Goal: Task Accomplishment & Management: Use online tool/utility

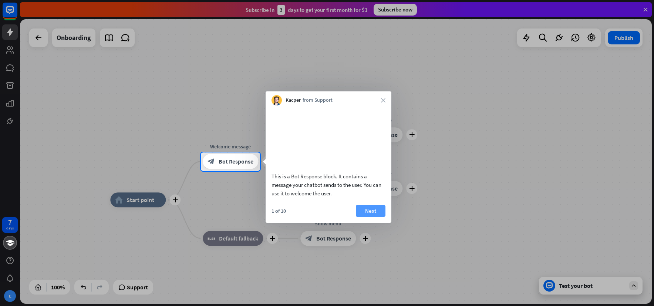
click at [367, 216] on button "Next" at bounding box center [371, 211] width 30 height 12
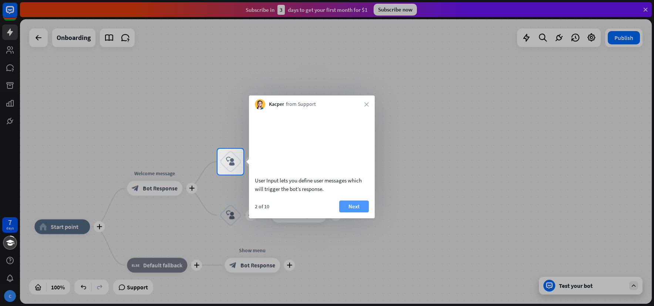
click at [354, 212] on button "Next" at bounding box center [354, 206] width 30 height 12
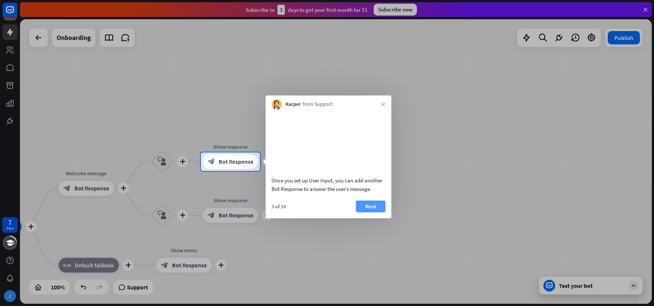
click at [365, 212] on button "Next" at bounding box center [371, 206] width 30 height 12
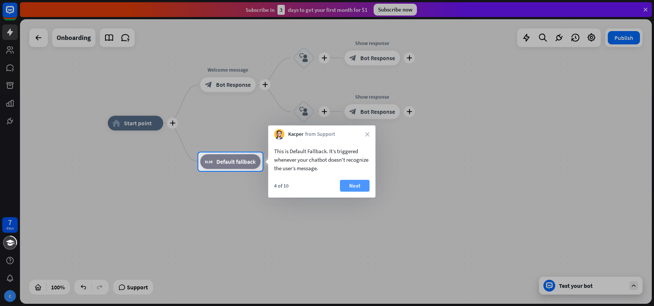
click at [359, 187] on button "Next" at bounding box center [355, 186] width 30 height 12
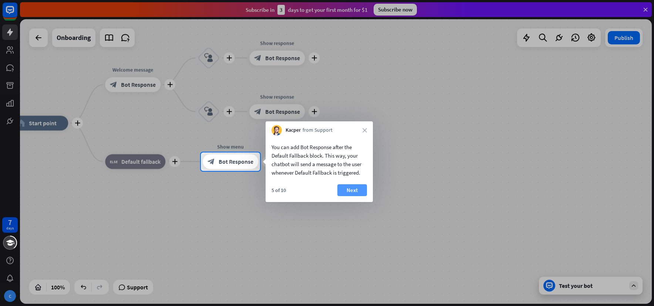
click at [359, 190] on button "Next" at bounding box center [352, 190] width 30 height 12
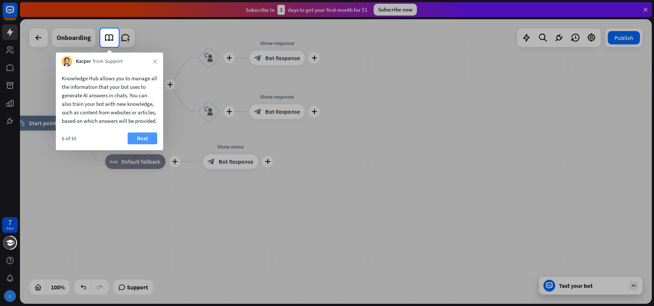
click at [139, 144] on button "Next" at bounding box center [143, 138] width 30 height 12
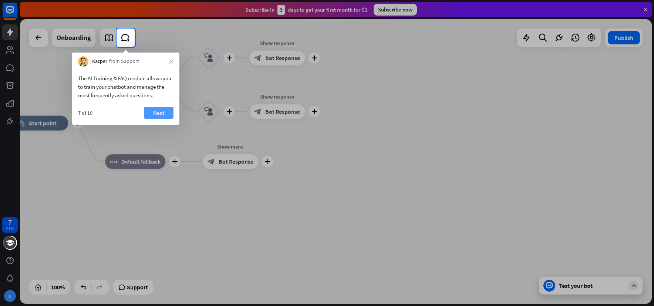
click at [155, 112] on button "Next" at bounding box center [159, 113] width 30 height 12
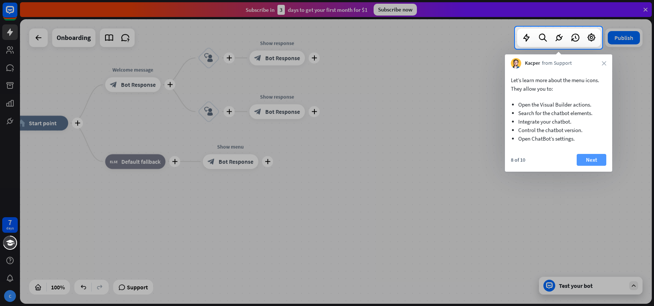
click at [598, 158] on button "Next" at bounding box center [592, 160] width 30 height 12
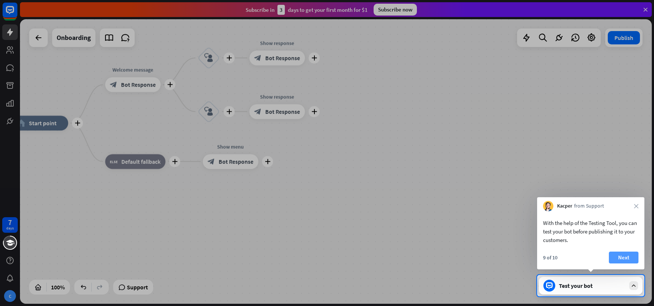
click at [633, 255] on button "Next" at bounding box center [624, 257] width 30 height 12
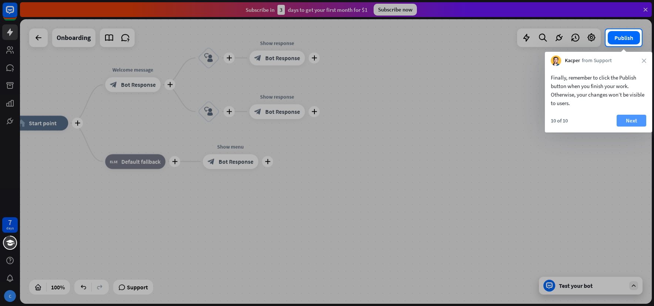
click at [630, 123] on button "Next" at bounding box center [632, 121] width 30 height 12
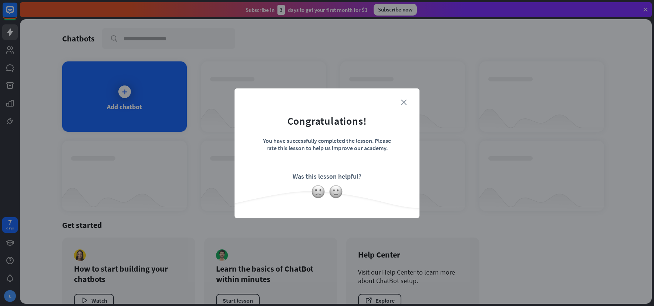
click at [404, 101] on icon "close" at bounding box center [404, 102] width 6 height 6
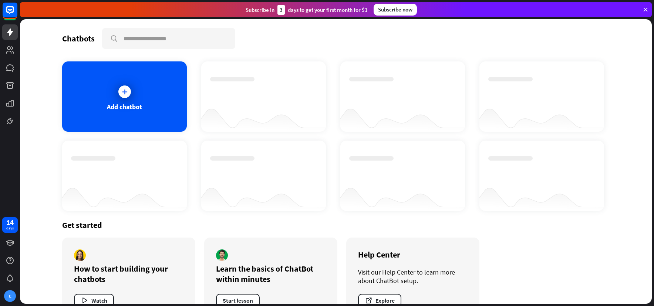
scroll to position [24, 0]
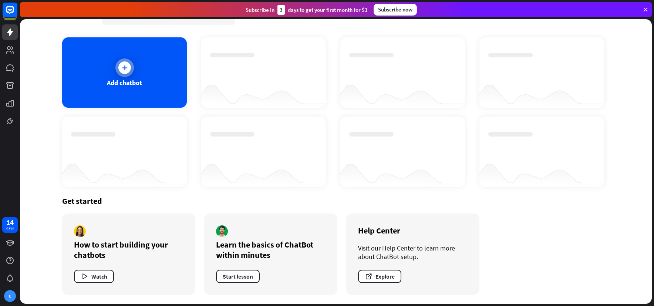
click at [134, 77] on div "Add chatbot" at bounding box center [124, 72] width 125 height 70
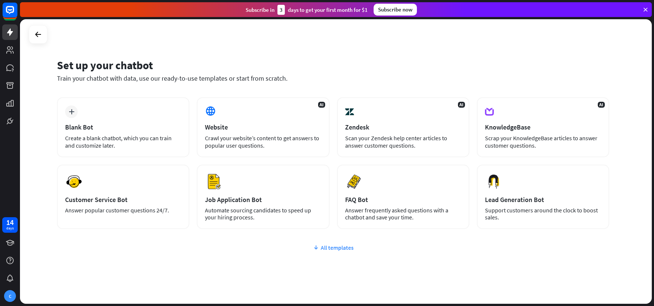
click at [214, 248] on div "All templates" at bounding box center [333, 247] width 552 height 7
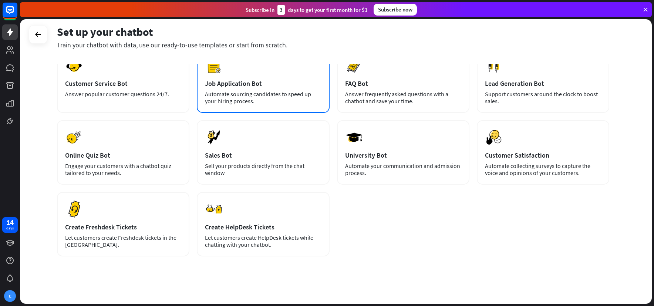
scroll to position [121, 0]
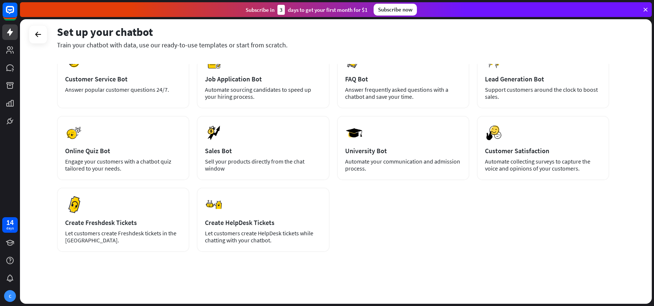
click at [423, 228] on div "plus Blank Bot Create a blank chatbot, which you can train and customize later.…" at bounding box center [333, 114] width 552 height 275
click at [442, 231] on div "plus Blank Bot Create a blank chatbot, which you can train and customize later.…" at bounding box center [333, 114] width 552 height 275
click at [414, 231] on div "plus Blank Bot Create a blank chatbot, which you can train and customize later.…" at bounding box center [333, 114] width 552 height 275
click at [429, 217] on div "plus Blank Bot Create a blank chatbot, which you can train and customize later.…" at bounding box center [333, 114] width 552 height 275
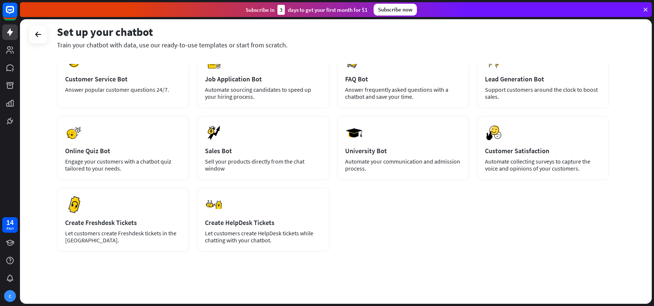
click at [429, 217] on div "plus Blank Bot Create a blank chatbot, which you can train and customize later.…" at bounding box center [333, 114] width 552 height 275
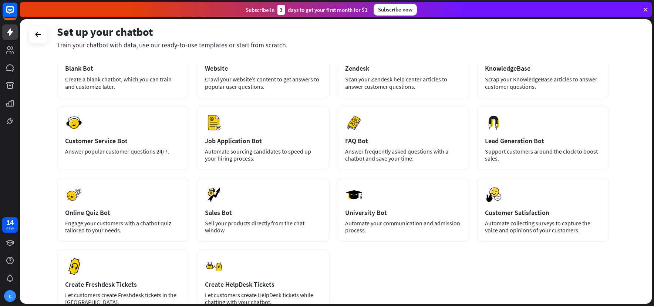
scroll to position [0, 0]
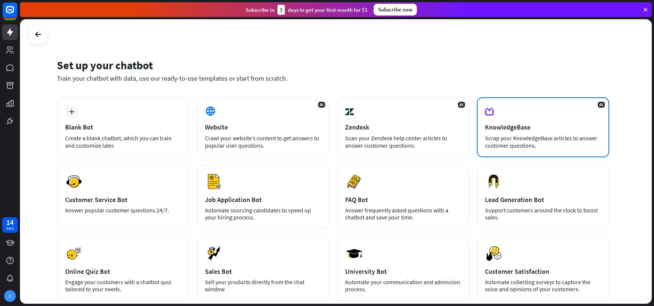
click at [546, 152] on div "AI KnowledgeBase Scrap your KnowledgeBase articles to answer customer questions." at bounding box center [543, 127] width 132 height 60
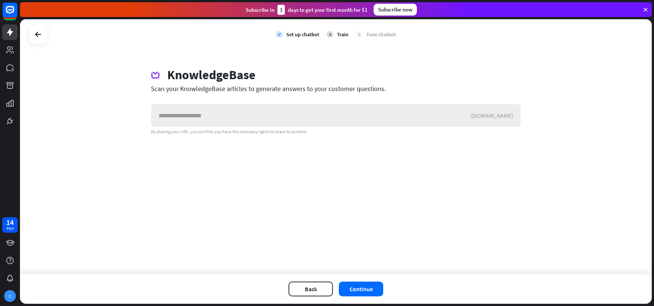
click at [260, 118] on input "text" at bounding box center [310, 115] width 318 height 22
click at [200, 203] on div "check Set up chatbot 2 Train 3 Tune chatbot KnowledgeBase Scan your KnowledgeBa…" at bounding box center [336, 146] width 632 height 255
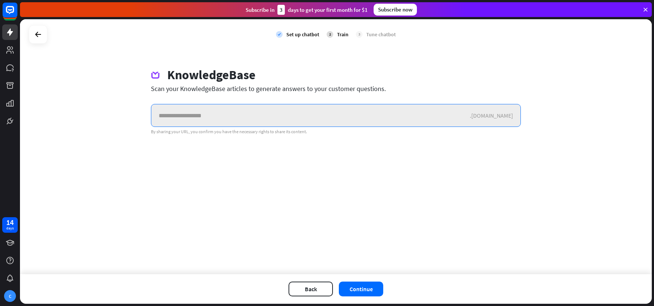
click at [211, 115] on input "text" at bounding box center [310, 115] width 318 height 22
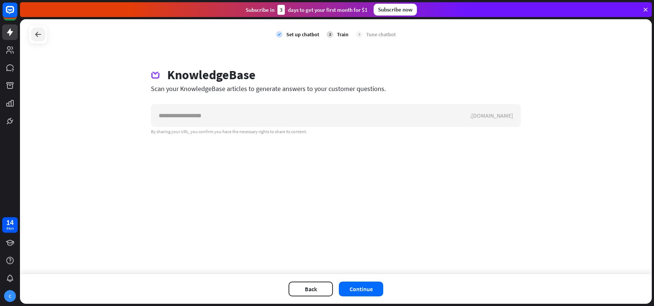
click at [42, 36] on icon at bounding box center [38, 34] width 9 height 9
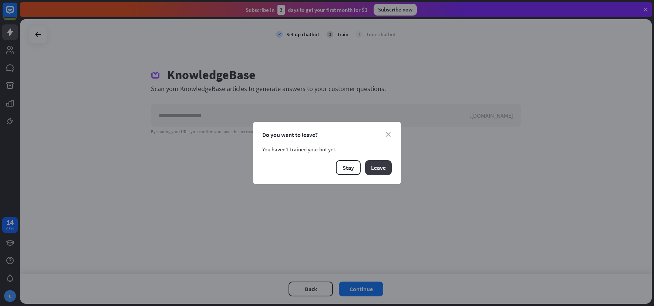
click at [382, 172] on button "Leave" at bounding box center [378, 167] width 27 height 15
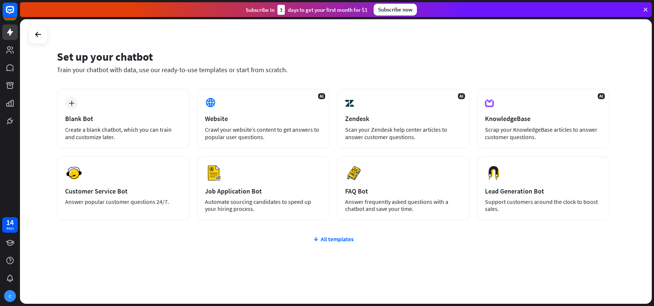
scroll to position [14, 0]
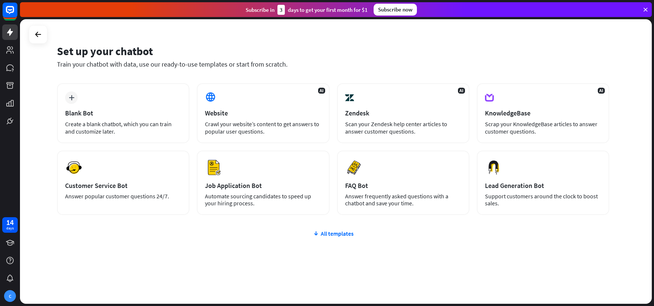
click at [358, 237] on div "plus Blank Bot Create a blank chatbot, which you can train and customize later.…" at bounding box center [333, 193] width 552 height 220
click at [348, 235] on div "All templates" at bounding box center [333, 233] width 552 height 7
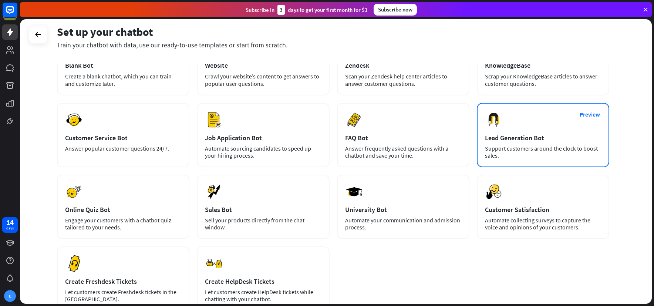
scroll to position [121, 0]
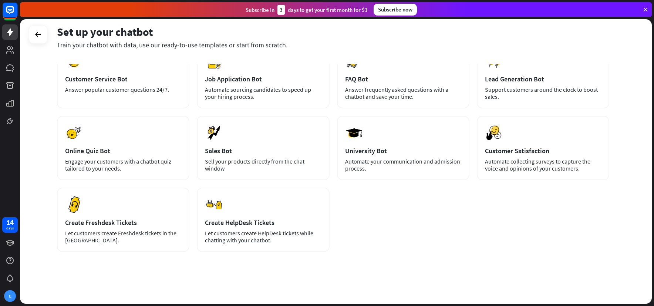
click at [393, 228] on div "plus Blank Bot Create a blank chatbot, which you can train and customize later.…" at bounding box center [333, 114] width 552 height 275
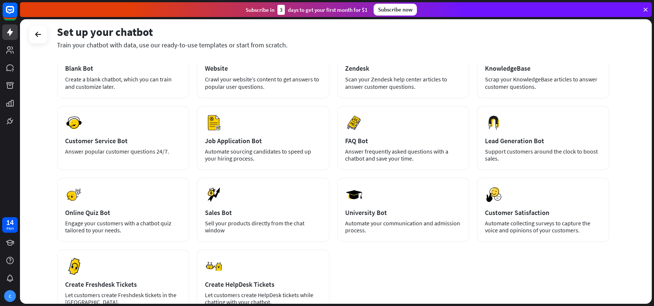
click at [450, 263] on div "plus Blank Bot Create a blank chatbot, which you can train and customize later.…" at bounding box center [333, 175] width 552 height 275
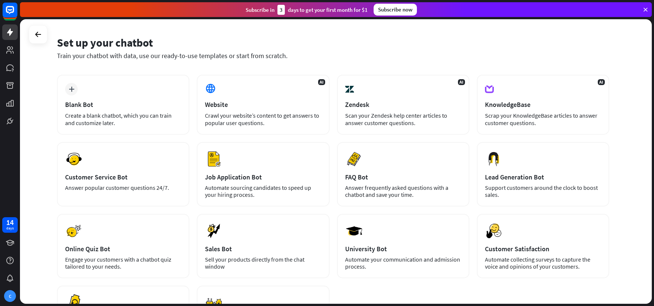
scroll to position [0, 0]
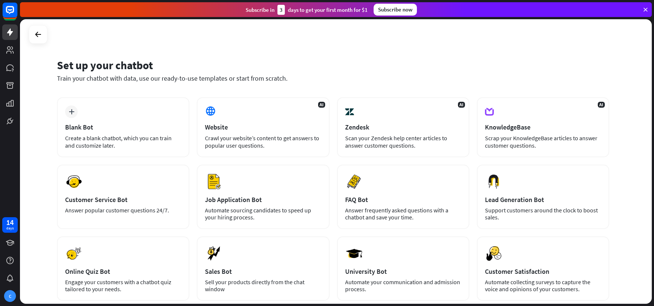
click at [617, 153] on div "Set up your chatbot Train your chatbot with data, use our ready-to-use template…" at bounding box center [336, 161] width 632 height 284
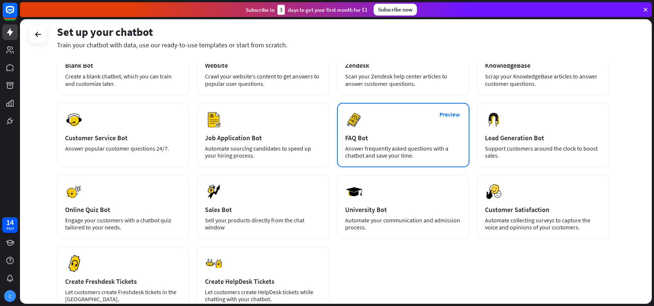
scroll to position [121, 0]
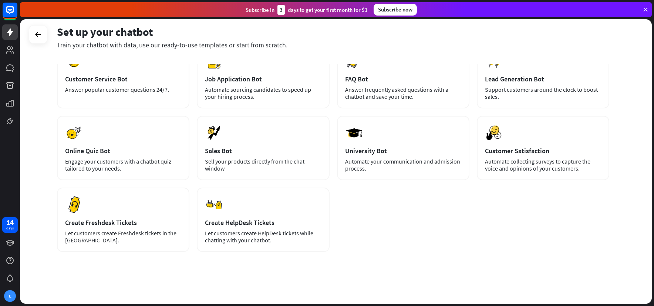
click at [421, 227] on div "plus Blank Bot Create a blank chatbot, which you can train and customize later.…" at bounding box center [333, 114] width 552 height 275
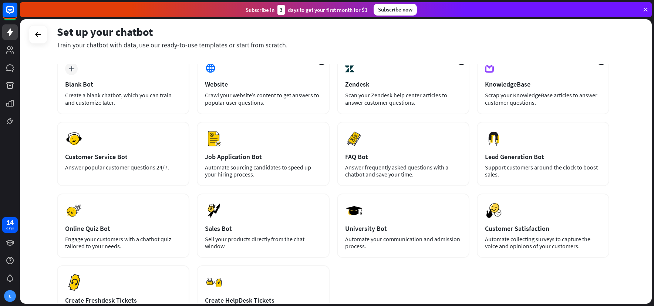
scroll to position [0, 0]
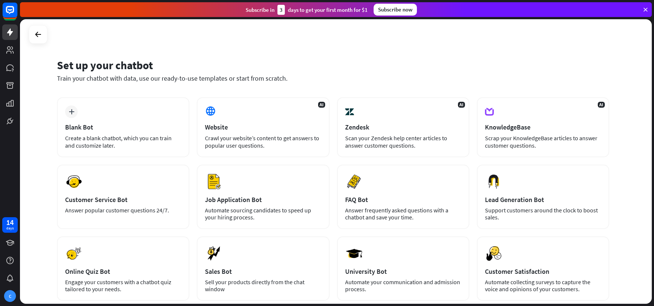
click at [439, 50] on div "Set up your chatbot Train your chatbot with data, use our ready-to-use template…" at bounding box center [336, 161] width 632 height 284
click at [142, 221] on div "Preview Customer Service Bot Answer popular customer questions 24/7." at bounding box center [123, 197] width 132 height 64
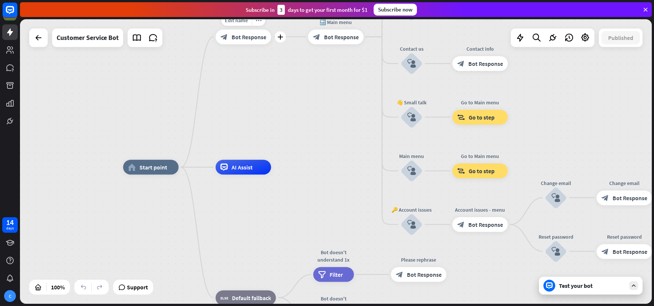
click at [234, 44] on div "Edit name more_horiz plus Welcome message block_bot_response Bot Response" at bounding box center [243, 36] width 55 height 15
click at [234, 38] on span "Bot Response" at bounding box center [249, 36] width 35 height 7
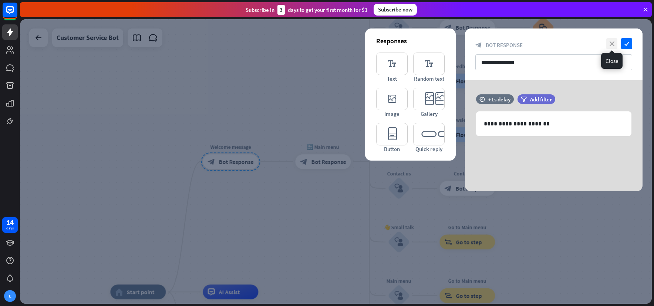
click at [609, 41] on icon "close" at bounding box center [611, 43] width 11 height 11
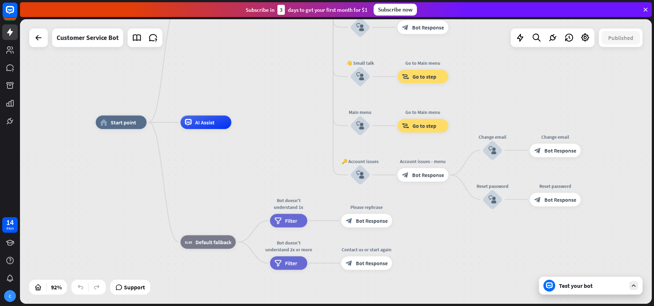
drag, startPoint x: 300, startPoint y: 275, endPoint x: 273, endPoint y: 114, distance: 163.4
click at [273, 114] on div "home_2 Start point Welcome message block_bot_response Bot Response 🔙 Main menu …" at bounding box center [336, 161] width 632 height 284
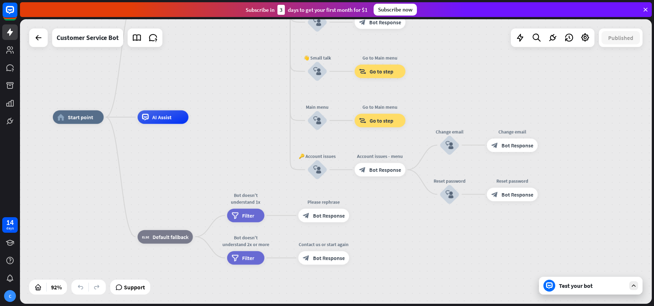
drag, startPoint x: 280, startPoint y: 122, endPoint x: 237, endPoint y: 117, distance: 43.2
click at [237, 117] on div "home_2 Start point Welcome message block_bot_response Bot Response 🔙 Main menu …" at bounding box center [342, 247] width 579 height 261
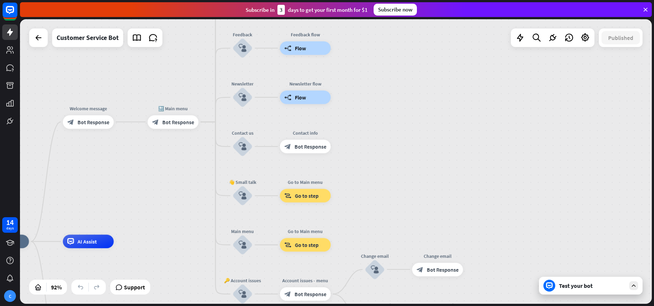
drag, startPoint x: 264, startPoint y: 142, endPoint x: 189, endPoint y: 266, distance: 145.0
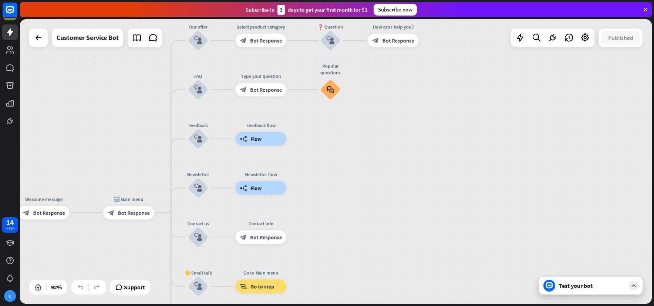
drag, startPoint x: 197, startPoint y: 198, endPoint x: 153, endPoint y: 291, distance: 103.6
click at [153, 291] on div "home_2 Start point Welcome message block_bot_response Bot Response 🔙 Main menu …" at bounding box center [336, 161] width 632 height 284
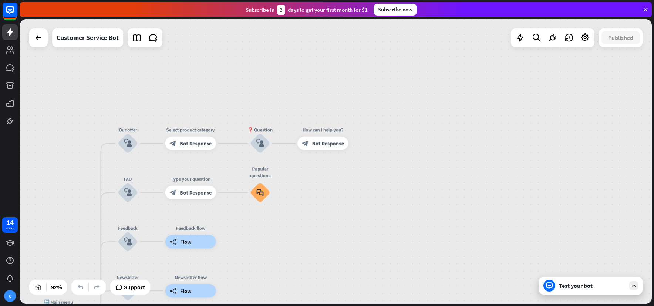
drag, startPoint x: 404, startPoint y: 139, endPoint x: 333, endPoint y: 239, distance: 122.1
click at [333, 239] on div "home_2 Start point Welcome message block_bot_response Bot Response 🔙 Main menu …" at bounding box center [336, 161] width 632 height 284
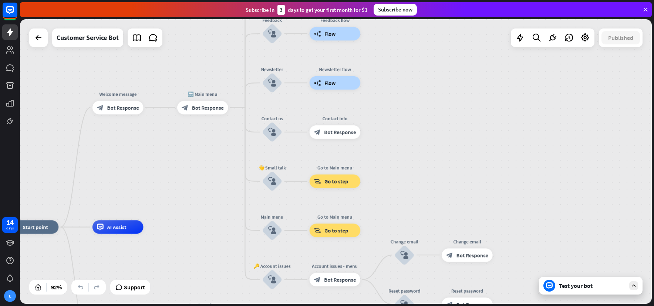
drag, startPoint x: 392, startPoint y: 269, endPoint x: 534, endPoint y: 59, distance: 253.1
click at [535, 60] on div "home_2 Start point Welcome message block_bot_response Bot Response 🔙 Main menu …" at bounding box center [336, 161] width 632 height 284
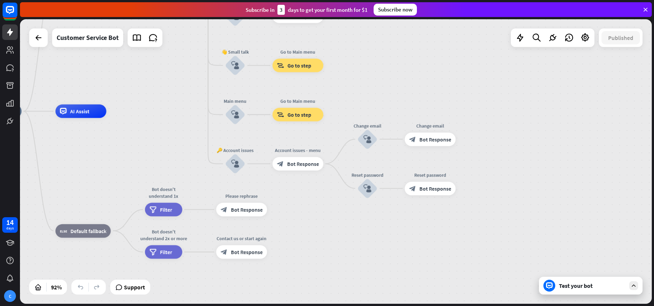
drag, startPoint x: 558, startPoint y: 215, endPoint x: 523, endPoint y: 99, distance: 120.4
click at [523, 99] on div "home_2 Start point Welcome message block_bot_response Bot Response 🔙 Main menu …" at bounding box center [336, 161] width 632 height 284
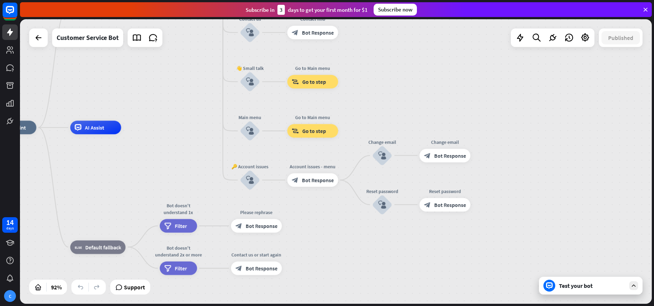
drag, startPoint x: 523, startPoint y: 224, endPoint x: 538, endPoint y: 240, distance: 22.0
click at [538, 240] on div "home_2 Start point Welcome message block_bot_response Bot Response 🔙 Main menu …" at bounding box center [275, 258] width 579 height 261
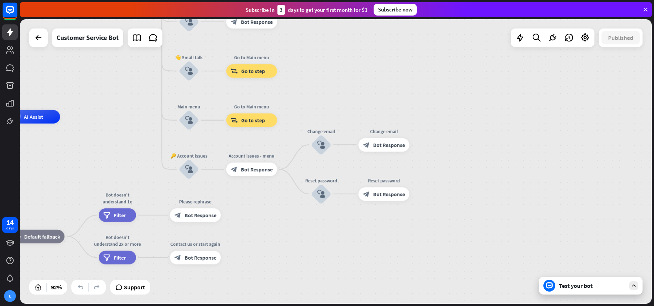
drag, startPoint x: 454, startPoint y: 263, endPoint x: 393, endPoint y: 253, distance: 62.0
click at [393, 253] on div "home_2 Start point Welcome message block_bot_response Bot Response 🔙 Main menu …" at bounding box center [214, 247] width 579 height 261
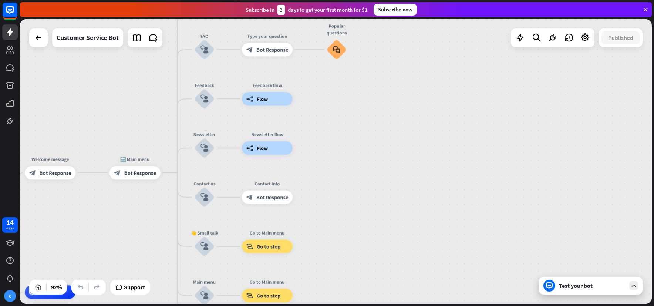
drag, startPoint x: 479, startPoint y: 124, endPoint x: 495, endPoint y: 300, distance: 176.4
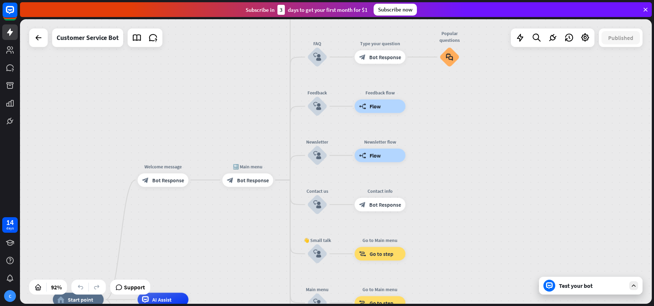
drag, startPoint x: 472, startPoint y: 87, endPoint x: 585, endPoint y: 92, distance: 113.7
click at [585, 92] on div "home_2 Start point Welcome message block_bot_response Bot Response 🔙 Main menu …" at bounding box center [336, 161] width 632 height 284
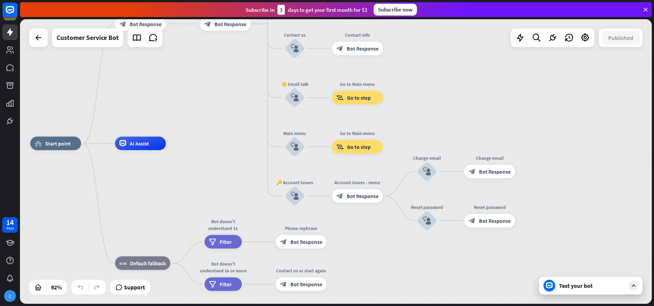
drag, startPoint x: 473, startPoint y: 274, endPoint x: 449, endPoint y: 120, distance: 156.3
click at [449, 120] on div "home_2 Start point Welcome message block_bot_response Bot Response 🔙 Main menu …" at bounding box center [336, 161] width 632 height 284
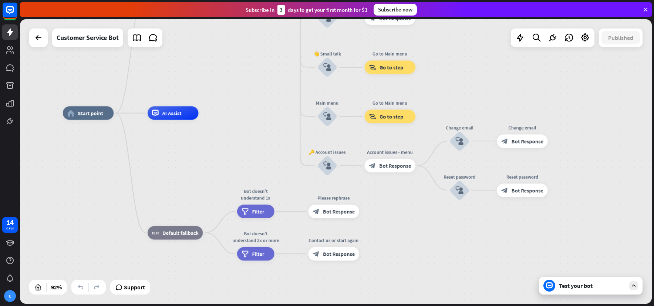
drag, startPoint x: 402, startPoint y: 280, endPoint x: 434, endPoint y: 249, distance: 44.5
click at [434, 249] on div "home_2 Start point Welcome message block_bot_response Bot Response 🔙 Main menu …" at bounding box center [352, 243] width 579 height 261
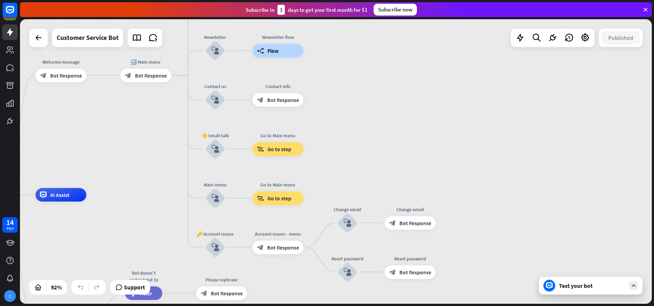
drag, startPoint x: 564, startPoint y: 225, endPoint x: 452, endPoint y: 307, distance: 138.7
click at [452, 305] on html "14 days C close Product Help First steps Get started with ChatBot Help Center F…" at bounding box center [327, 153] width 654 height 306
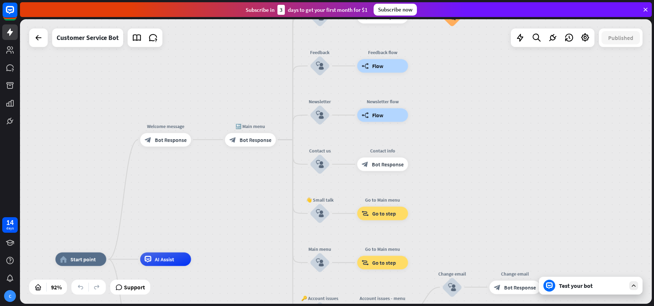
drag, startPoint x: 462, startPoint y: 91, endPoint x: 575, endPoint y: 166, distance: 136.5
click at [575, 166] on div "home_2 Start point Welcome message block_bot_response Bot Response 🔙 Main menu …" at bounding box center [336, 161] width 632 height 284
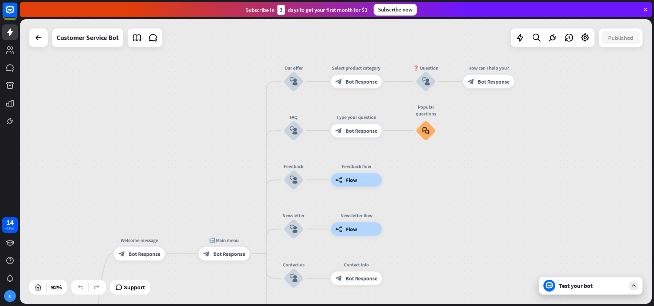
drag, startPoint x: 481, startPoint y: 84, endPoint x: 454, endPoint y: 209, distance: 128.6
click at [454, 209] on div "home_2 Start point Welcome message block_bot_response Bot Response 🔙 Main menu …" at bounding box center [336, 161] width 632 height 284
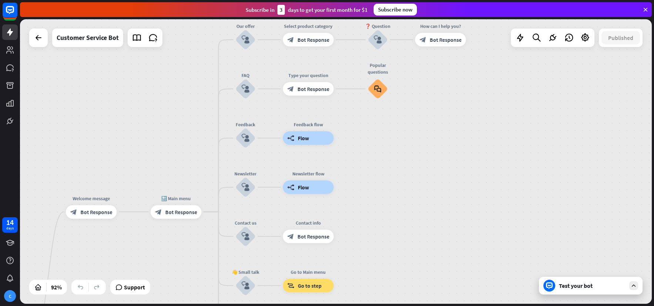
drag, startPoint x: 564, startPoint y: 135, endPoint x: 507, endPoint y: 70, distance: 86.0
click at [507, 70] on div "home_2 Start point Welcome message block_bot_response Bot Response 🔙 Main menu …" at bounding box center [336, 161] width 632 height 284
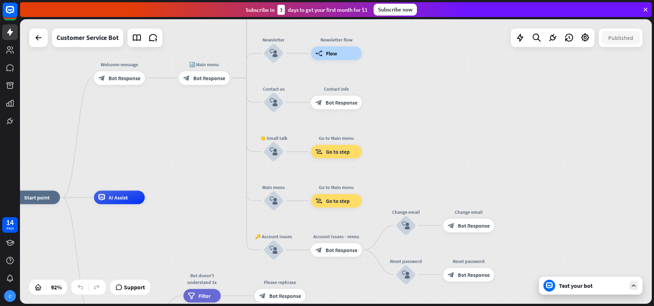
drag, startPoint x: 470, startPoint y: 226, endPoint x: 498, endPoint y: 92, distance: 136.8
click at [498, 92] on div "home_2 Start point Welcome message block_bot_response Bot Response 🔙 Main menu …" at bounding box center [336, 161] width 632 height 284
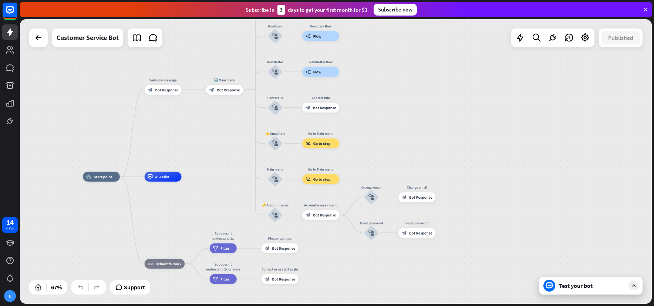
drag, startPoint x: 509, startPoint y: 112, endPoint x: 449, endPoint y: 112, distance: 59.9
click at [449, 112] on div "home_2 Start point Welcome message block_bot_response Bot Response 🔙 Main menu …" at bounding box center [336, 161] width 632 height 284
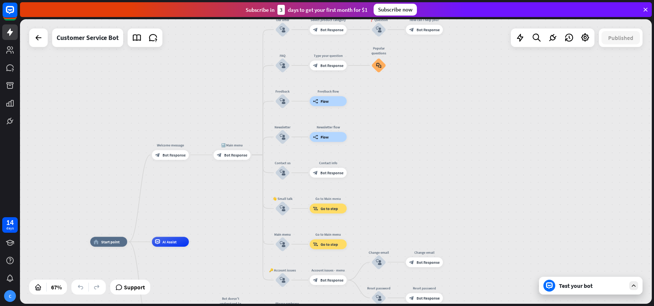
drag, startPoint x: 442, startPoint y: 88, endPoint x: 449, endPoint y: 153, distance: 65.5
click at [449, 153] on div "home_2 Start point Welcome message block_bot_response Bot Response 🔙 Main menu …" at bounding box center [336, 161] width 632 height 284
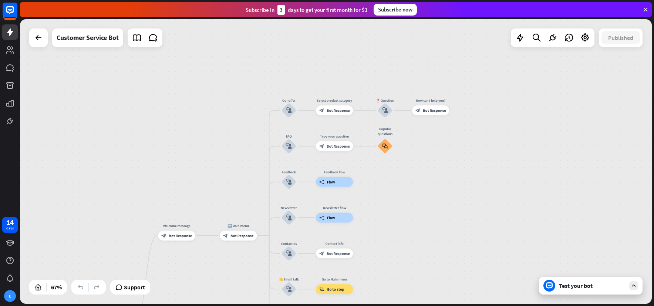
drag, startPoint x: 205, startPoint y: 192, endPoint x: 212, endPoint y: 272, distance: 80.9
click at [212, 272] on div "home_2 Start point Welcome message block_bot_response Bot Response 🔙 Main menu …" at bounding box center [336, 161] width 632 height 284
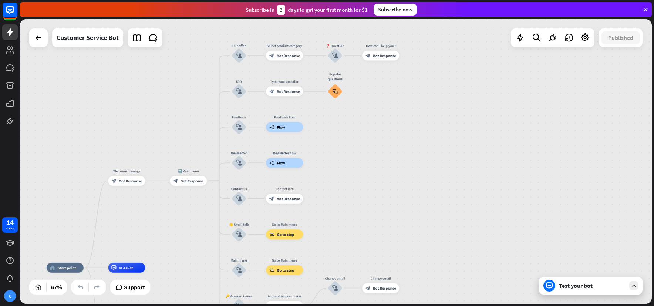
drag, startPoint x: 216, startPoint y: 149, endPoint x: 162, endPoint y: 93, distance: 77.9
click at [162, 93] on div "home_2 Start point Welcome message block_bot_response Bot Response 🔙 Main menu …" at bounding box center [336, 161] width 632 height 284
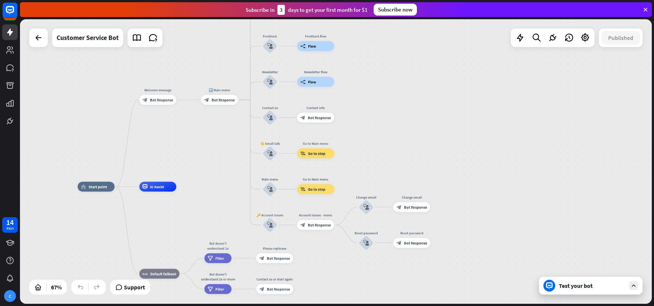
drag, startPoint x: 385, startPoint y: 206, endPoint x: 418, endPoint y: 130, distance: 82.7
click at [418, 130] on div "home_2 Start point Welcome message block_bot_response Bot Response 🔙 Main menu …" at bounding box center [336, 161] width 632 height 284
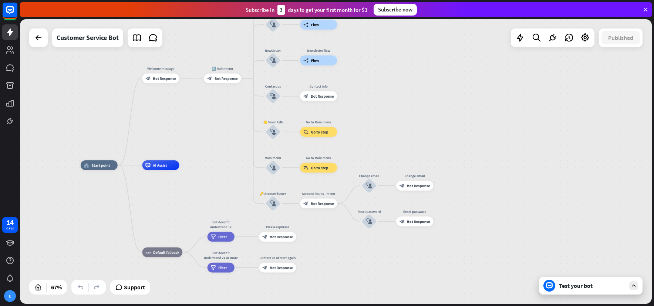
drag, startPoint x: 471, startPoint y: 223, endPoint x: 474, endPoint y: 202, distance: 21.7
click at [474, 202] on div "home_2 Start point Welcome message block_bot_response Bot Response 🔙 Main menu …" at bounding box center [291, 260] width 421 height 190
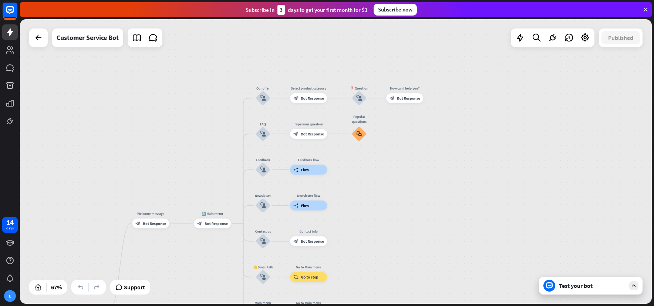
drag, startPoint x: 492, startPoint y: 110, endPoint x: 482, endPoint y: 255, distance: 145.3
click at [482, 255] on div "home_2 Start point Welcome message block_bot_response Bot Response 🔙 Main menu …" at bounding box center [336, 161] width 632 height 284
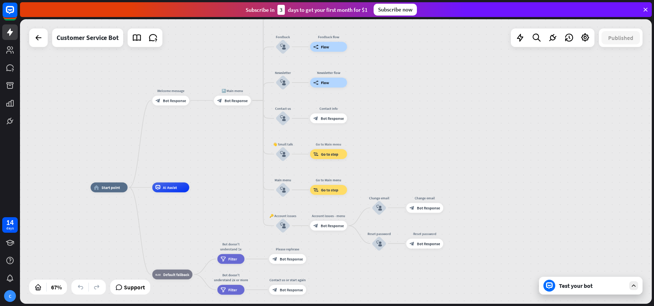
drag, startPoint x: 373, startPoint y: 251, endPoint x: 395, endPoint y: 136, distance: 117.5
click at [395, 136] on div "home_2 Start point Welcome message block_bot_response Bot Response 🔙 Main menu …" at bounding box center [336, 161] width 632 height 284
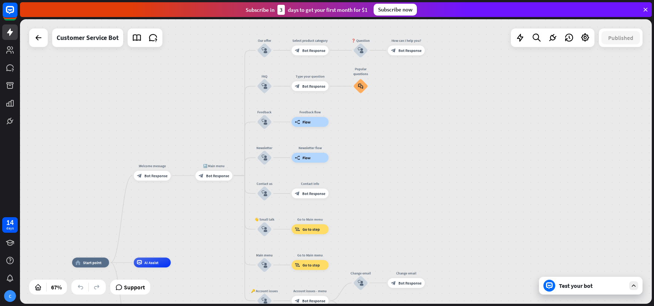
drag, startPoint x: 516, startPoint y: 95, endPoint x: 496, endPoint y: 163, distance: 70.8
click at [496, 163] on div "home_2 Start point Welcome message block_bot_response Bot Response 🔙 Main menu …" at bounding box center [336, 161] width 632 height 284
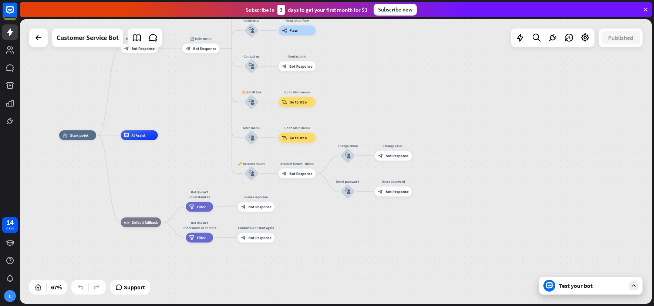
drag, startPoint x: 481, startPoint y: 251, endPoint x: 468, endPoint y: 124, distance: 127.9
click at [468, 124] on div "home_2 Start point Welcome message block_bot_response Bot Response 🔙 Main menu …" at bounding box center [336, 161] width 632 height 284
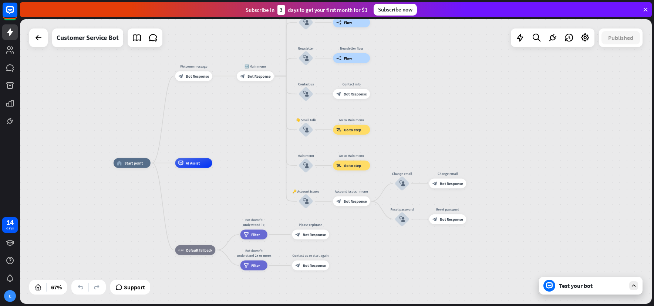
drag, startPoint x: 450, startPoint y: 242, endPoint x: 505, endPoint y: 270, distance: 61.0
click at [505, 270] on div "home_2 Start point Welcome message block_bot_response Bot Response 🔙 Main menu …" at bounding box center [324, 258] width 421 height 190
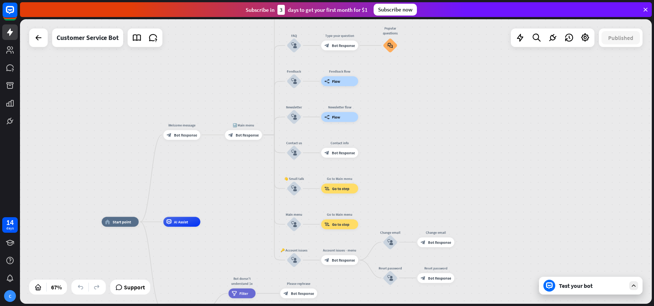
drag, startPoint x: 494, startPoint y: 207, endPoint x: 483, endPoint y: 289, distance: 83.0
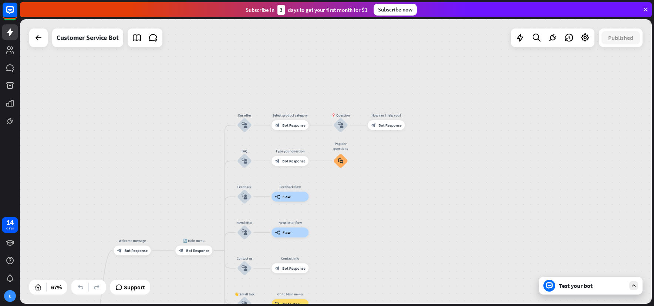
drag, startPoint x: 474, startPoint y: 136, endPoint x: 425, endPoint y: 251, distance: 125.2
click at [425, 251] on div "home_2 Start point Welcome message block_bot_response Bot Response 🔙 Main menu …" at bounding box center [336, 161] width 632 height 284
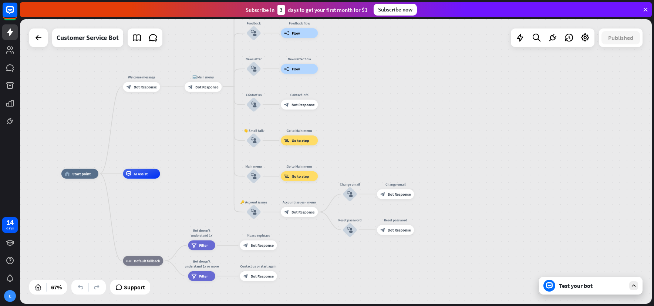
drag, startPoint x: 417, startPoint y: 251, endPoint x: 426, endPoint y: 87, distance: 163.7
click at [426, 87] on div "home_2 Start point Welcome message block_bot_response Bot Response 🔙 Main menu …" at bounding box center [336, 161] width 632 height 284
